Goal: Book appointment/travel/reservation

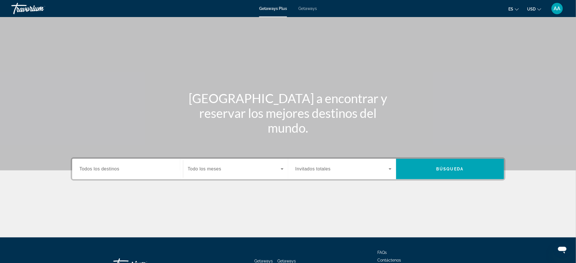
click at [112, 170] on span "Todos los destinos" at bounding box center [99, 168] width 40 height 5
click at [112, 170] on input "Destination Todos los destinos" at bounding box center [127, 169] width 96 height 7
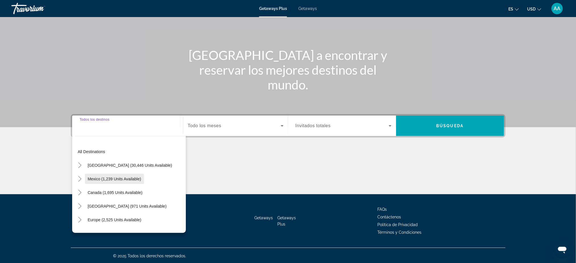
scroll to position [63, 0]
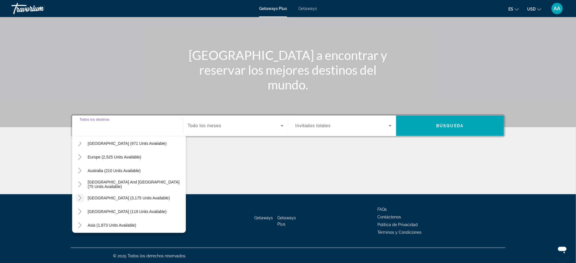
click at [81, 198] on icon "Toggle South America (3,175 units available)" at bounding box center [80, 198] width 6 height 6
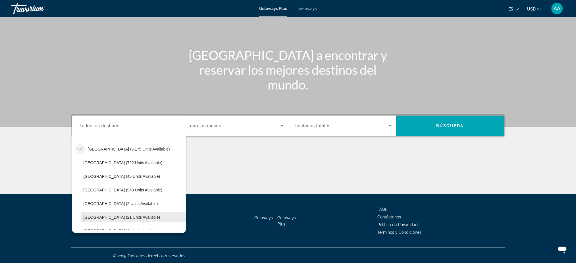
click at [121, 214] on span "Search widget" at bounding box center [133, 217] width 105 height 14
type input "**********"
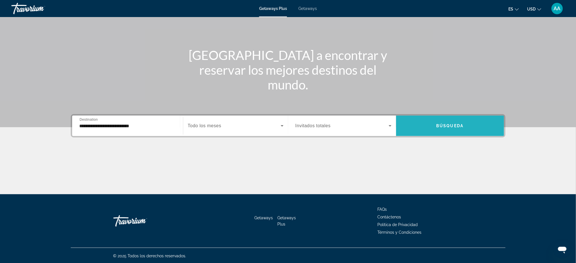
click at [448, 124] on span "Búsqueda" at bounding box center [449, 126] width 27 height 5
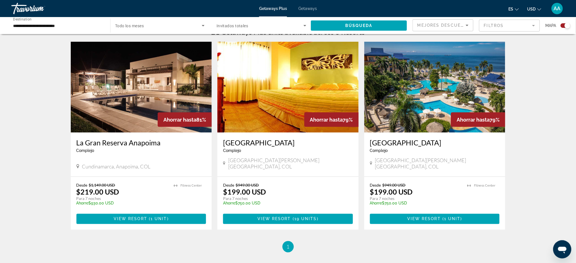
scroll to position [189, 0]
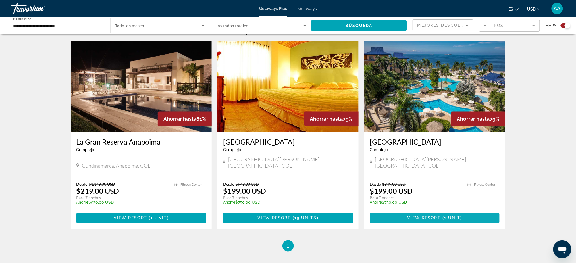
click at [429, 216] on span "View Resort" at bounding box center [424, 218] width 34 height 5
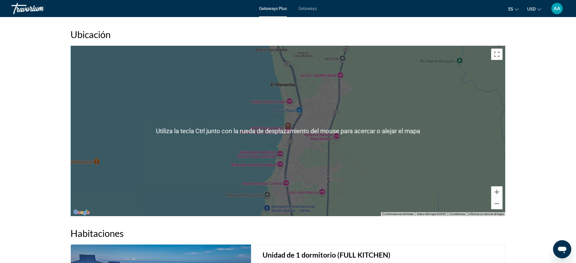
scroll to position [741, 0]
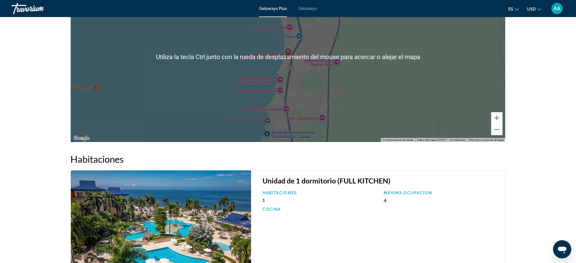
click at [275, 94] on div "Para activar la función de arrastrar con el teclado, presiona Alt + Intro. Una …" at bounding box center [288, 57] width 434 height 170
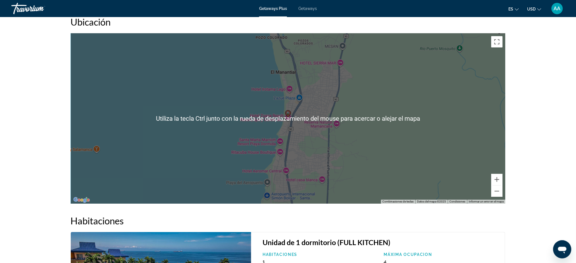
scroll to position [678, 0]
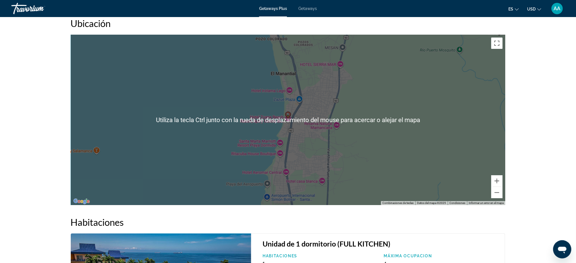
click at [202, 109] on div "Para activar la función de arrastrar con el teclado, presiona Alt + Intro. Una …" at bounding box center [288, 120] width 434 height 170
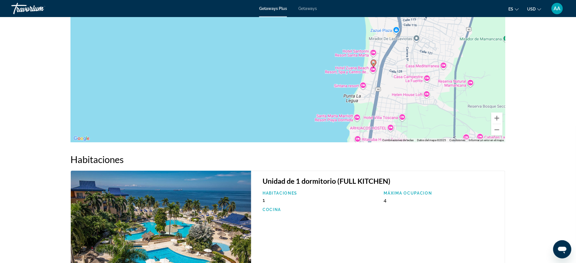
scroll to position [741, 0]
click at [198, 217] on img "Main content" at bounding box center [161, 230] width 181 height 120
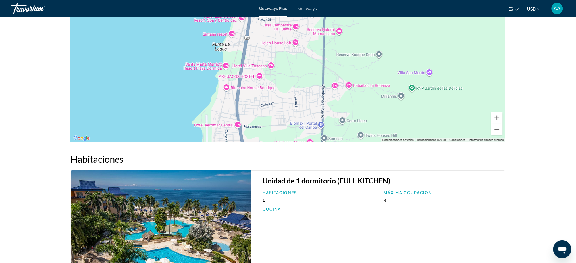
drag, startPoint x: 335, startPoint y: 100, endPoint x: 211, endPoint y: 55, distance: 132.1
click at [210, 54] on div "Para activar la función de arrastrar con el teclado, presiona Alt + Intro. Una …" at bounding box center [288, 57] width 434 height 170
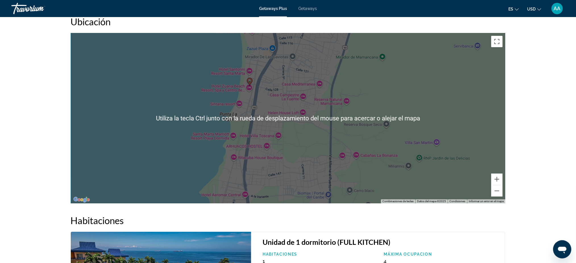
scroll to position [678, 0]
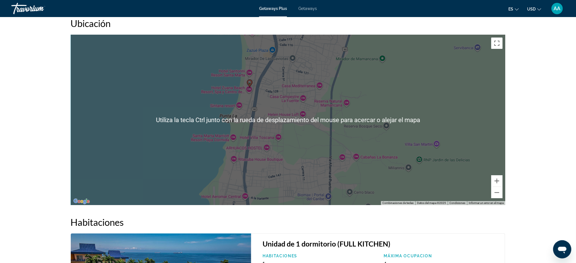
drag, startPoint x: 275, startPoint y: 120, endPoint x: 277, endPoint y: 123, distance: 3.1
click at [277, 123] on div "Para activar la función de arrastrar con el teclado, presiona Alt + Intro. Una …" at bounding box center [288, 120] width 434 height 170
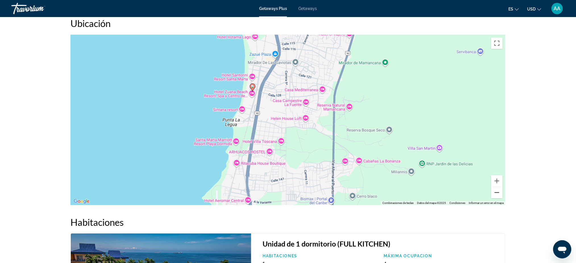
click at [499, 191] on button "Alejar" at bounding box center [496, 192] width 11 height 11
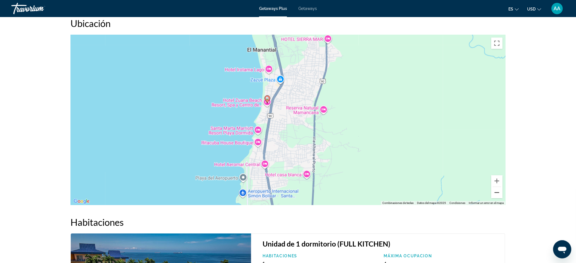
click at [499, 191] on button "Alejar" at bounding box center [496, 192] width 11 height 11
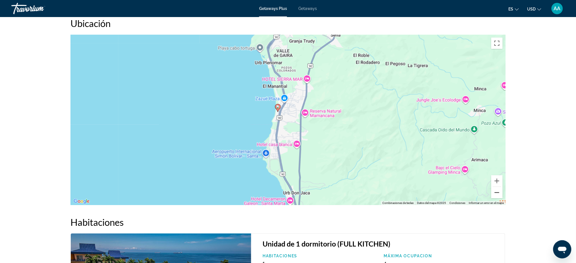
click at [499, 191] on button "Alejar" at bounding box center [496, 192] width 11 height 11
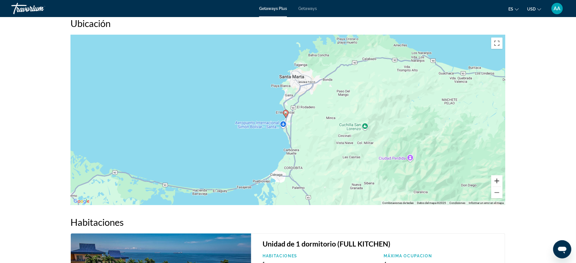
click at [499, 178] on button "Acercar" at bounding box center [496, 180] width 11 height 11
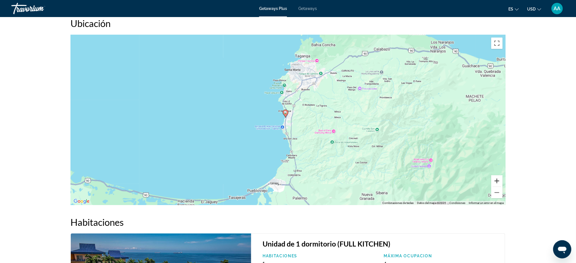
click at [499, 178] on button "Acercar" at bounding box center [496, 180] width 11 height 11
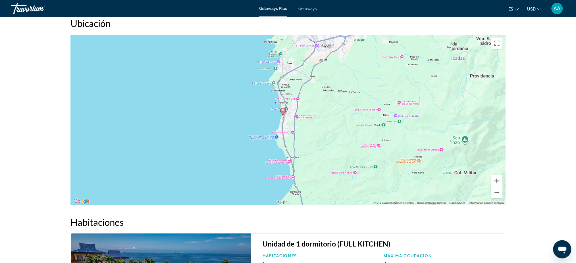
click at [499, 178] on button "Acercar" at bounding box center [496, 180] width 11 height 11
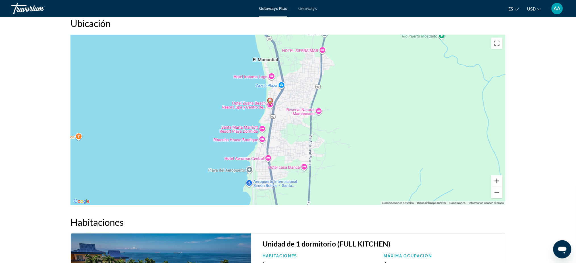
click at [498, 178] on button "Acercar" at bounding box center [496, 180] width 11 height 11
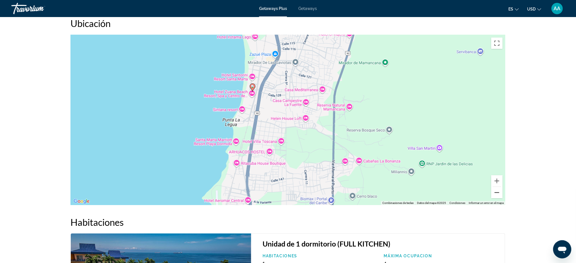
click at [494, 196] on button "Alejar" at bounding box center [496, 192] width 11 height 11
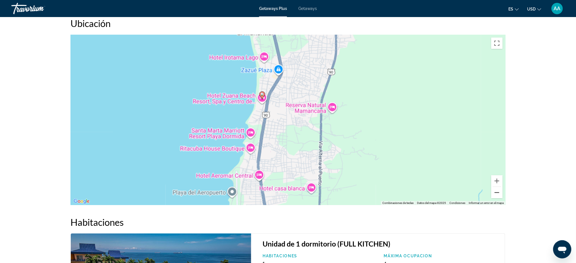
click at [494, 196] on button "Alejar" at bounding box center [496, 192] width 11 height 11
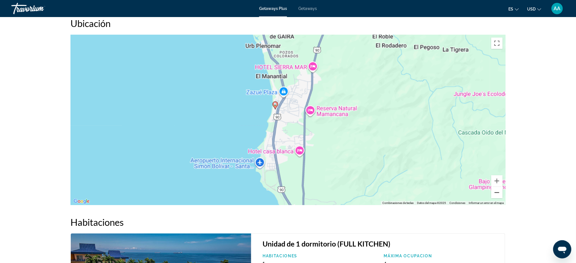
click at [494, 196] on button "Alejar" at bounding box center [496, 192] width 11 height 11
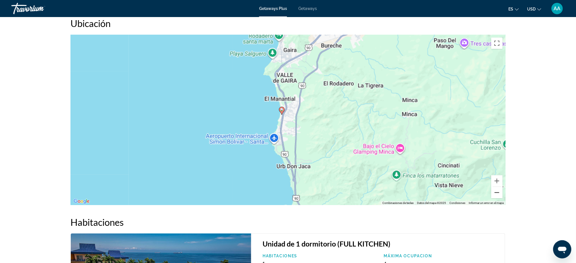
click at [494, 196] on button "Alejar" at bounding box center [496, 192] width 11 height 11
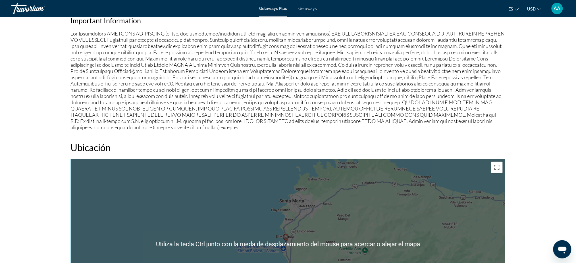
scroll to position [551, 0]
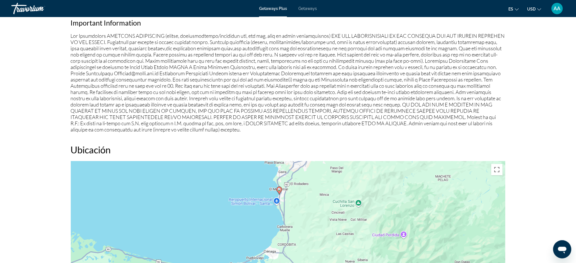
drag, startPoint x: 328, startPoint y: 229, endPoint x: 293, endPoint y: 200, distance: 45.6
click at [293, 200] on div "Para activar la función de arrastrar con el teclado, presiona Alt + Intro. Una …" at bounding box center [288, 246] width 434 height 170
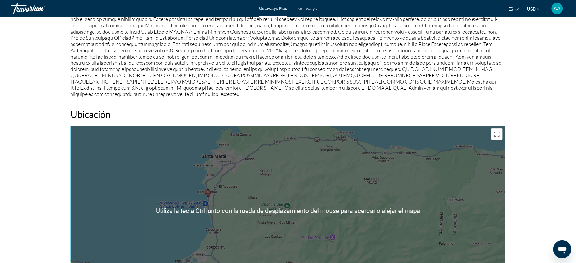
scroll to position [614, 0]
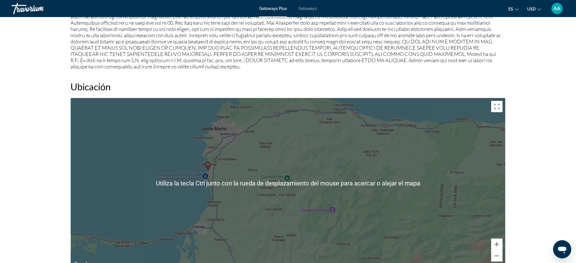
click at [202, 175] on div "Para activar la función de arrastrar con el teclado, presiona Alt + Intro. Una …" at bounding box center [288, 183] width 434 height 170
click at [208, 165] on image "Main content" at bounding box center [207, 164] width 3 height 3
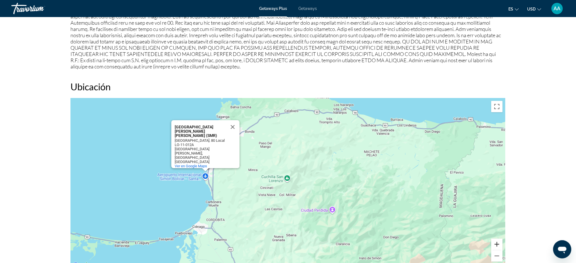
click at [500, 244] on button "Acercar" at bounding box center [496, 243] width 11 height 11
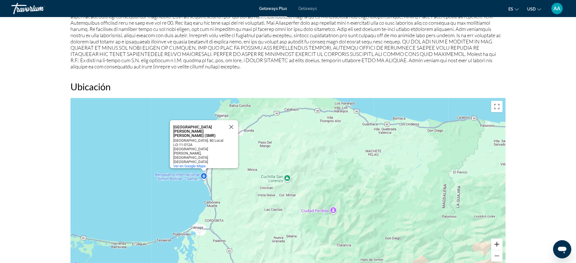
click at [500, 244] on button "Acercar" at bounding box center [496, 243] width 11 height 11
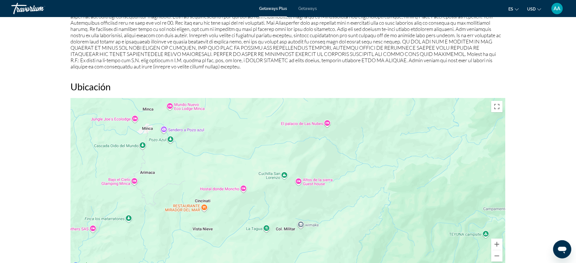
drag, startPoint x: 221, startPoint y: 185, endPoint x: 442, endPoint y: 214, distance: 222.8
click at [427, 214] on div "Para activar la función de arrastrar con el teclado, presiona Alt + Intro. Una …" at bounding box center [288, 183] width 434 height 170
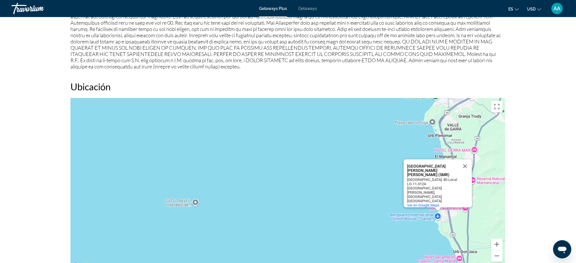
drag, startPoint x: 334, startPoint y: 191, endPoint x: 230, endPoint y: 176, distance: 104.9
click at [316, 189] on div "Para activar la función de arrastrar con el teclado, presiona Alt + Intro. Una …" at bounding box center [288, 183] width 434 height 170
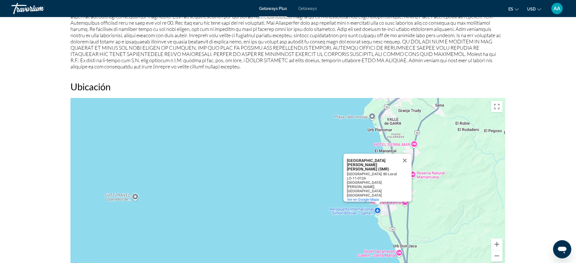
drag, startPoint x: 230, startPoint y: 176, endPoint x: 226, endPoint y: 176, distance: 4.0
click at [226, 176] on div "Para activar la función de arrastrar con el teclado, presiona Alt + Intro. Una …" at bounding box center [288, 183] width 434 height 170
click at [289, 181] on div "Para activar la función de arrastrar con el teclado, presiona Alt + Intro. Una …" at bounding box center [288, 183] width 434 height 170
click at [405, 166] on button "Cerrar" at bounding box center [404, 161] width 14 height 14
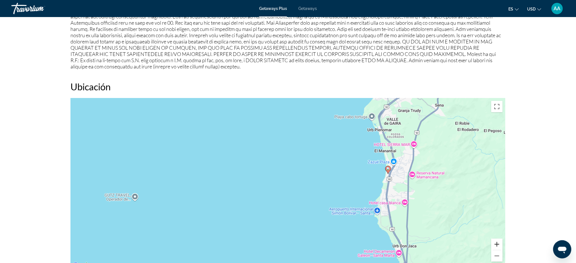
click at [497, 243] on button "Acercar" at bounding box center [496, 243] width 11 height 11
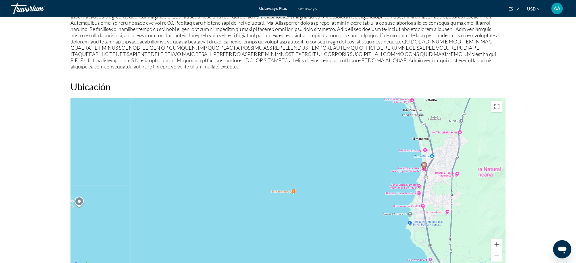
click at [497, 243] on button "Acercar" at bounding box center [496, 243] width 11 height 11
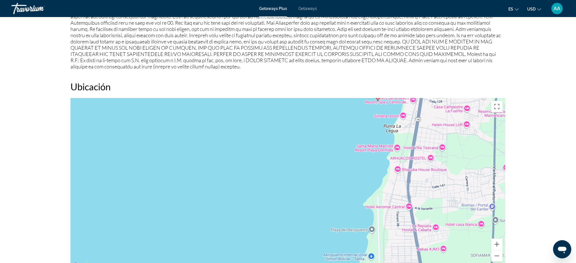
drag, startPoint x: 390, startPoint y: 212, endPoint x: 106, endPoint y: 162, distance: 288.3
click at [106, 162] on div "Para activar la función de arrastrar con el teclado, presiona Alt + Intro. Una …" at bounding box center [288, 183] width 434 height 170
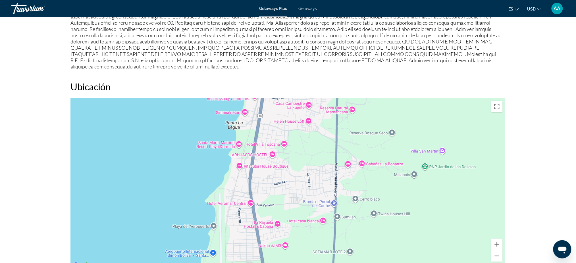
drag, startPoint x: 107, startPoint y: 162, endPoint x: 331, endPoint y: 217, distance: 231.1
click at [331, 217] on div "Para activar la función de arrastrar con el teclado, presiona Alt + Intro. Una …" at bounding box center [288, 183] width 434 height 170
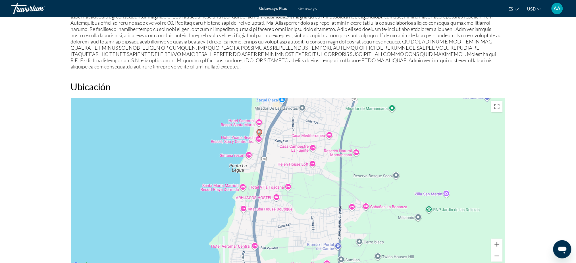
drag, startPoint x: 263, startPoint y: 209, endPoint x: 264, endPoint y: 239, distance: 30.1
click at [266, 241] on div "Para activar la función de arrastrar con el teclado, presiona Alt + Intro. Una …" at bounding box center [288, 183] width 434 height 170
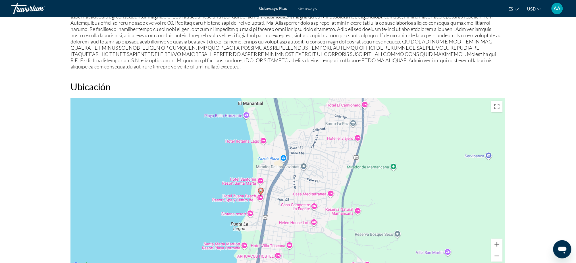
drag, startPoint x: 267, startPoint y: 208, endPoint x: 262, endPoint y: 239, distance: 31.3
click at [264, 239] on div "Para activar la función de arrastrar con el teclado, presiona Alt + Intro. Una …" at bounding box center [288, 183] width 434 height 170
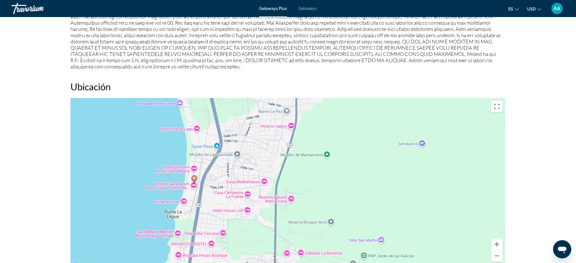
drag, startPoint x: 265, startPoint y: 223, endPoint x: 200, endPoint y: 185, distance: 75.1
click at [202, 189] on div "Para activar la función de arrastrar con el teclado, presiona Alt + Intro. Una …" at bounding box center [288, 183] width 434 height 170
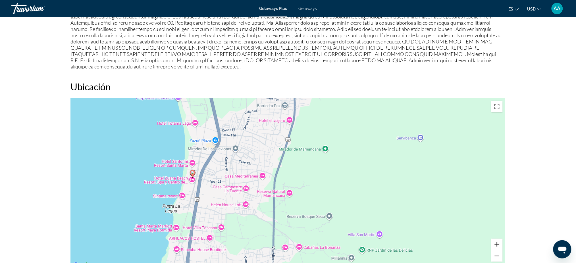
click at [497, 243] on button "Acercar" at bounding box center [496, 243] width 11 height 11
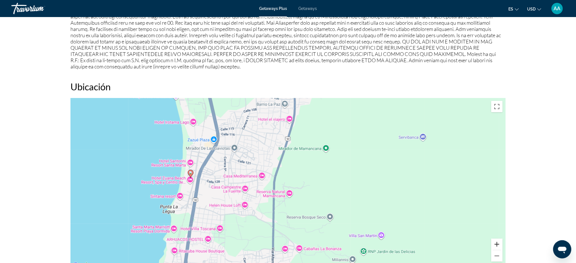
click at [497, 243] on button "Acercar" at bounding box center [496, 243] width 11 height 11
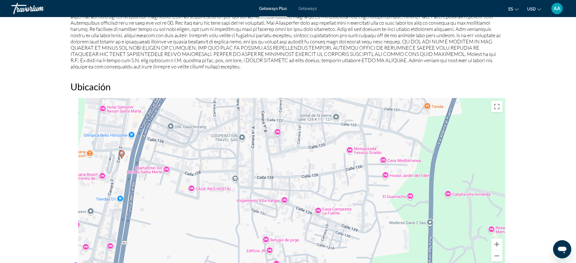
drag, startPoint x: 197, startPoint y: 225, endPoint x: 402, endPoint y: 219, distance: 205.1
click at [396, 219] on div "Para activar la función de arrastrar con el teclado, presiona Alt + Intro. Una …" at bounding box center [288, 183] width 434 height 170
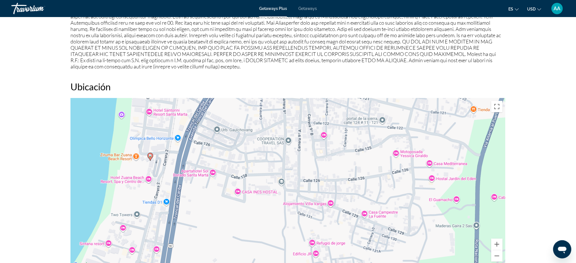
drag, startPoint x: 273, startPoint y: 198, endPoint x: 295, endPoint y: 199, distance: 22.2
click at [295, 199] on div "Para activar la función de arrastrar con el teclado, presiona Alt + Intro. Una …" at bounding box center [288, 183] width 434 height 170
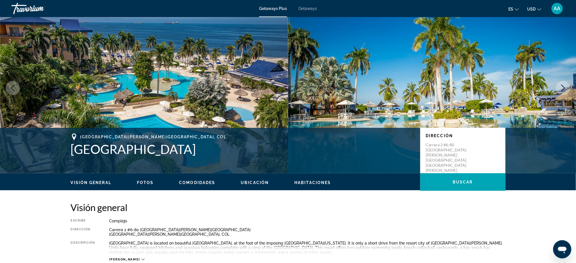
scroll to position [0, 0]
